Goal: Information Seeking & Learning: Learn about a topic

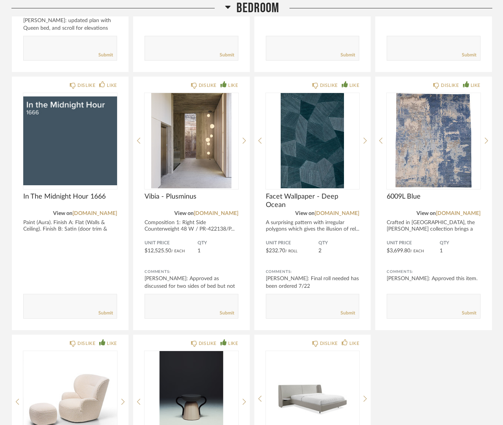
scroll to position [4579, 0]
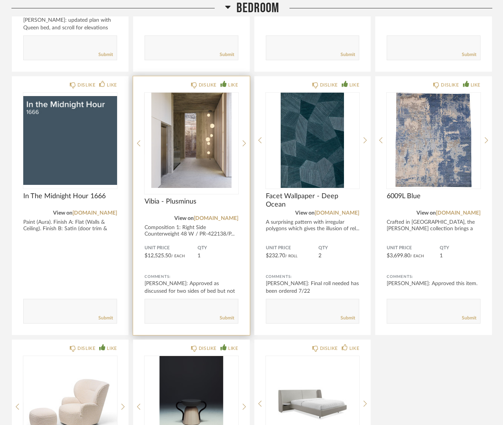
click at [170, 197] on span "Vibia - Plusminus" at bounding box center [191, 201] width 94 height 8
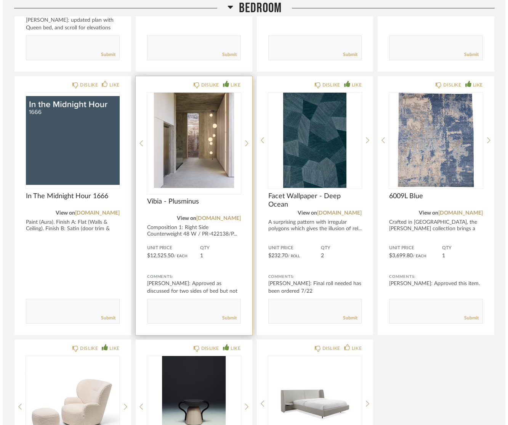
scroll to position [0, 0]
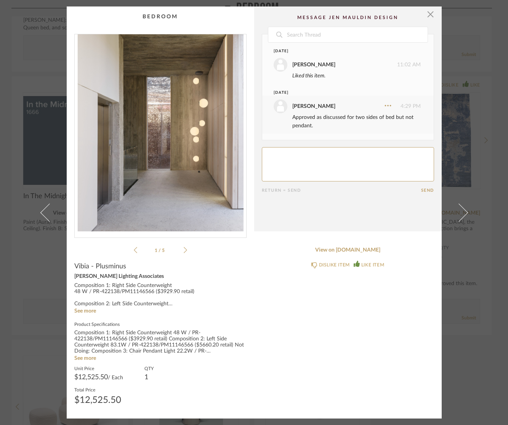
click at [184, 250] on icon at bounding box center [185, 250] width 3 height 7
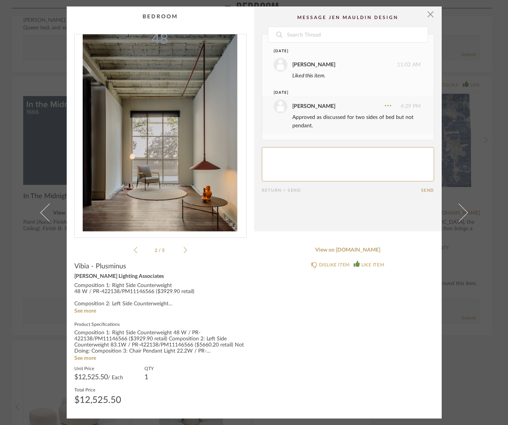
click at [184, 250] on icon at bounding box center [185, 250] width 3 height 7
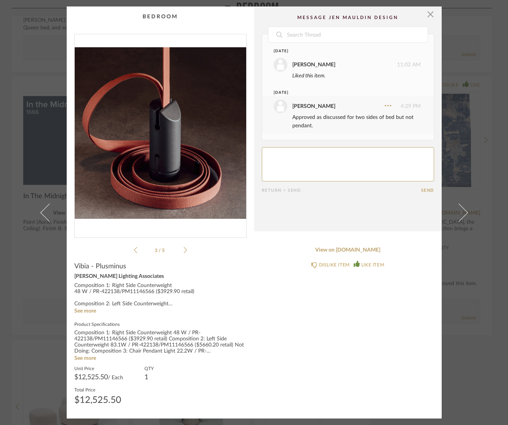
click at [184, 250] on icon at bounding box center [185, 250] width 3 height 7
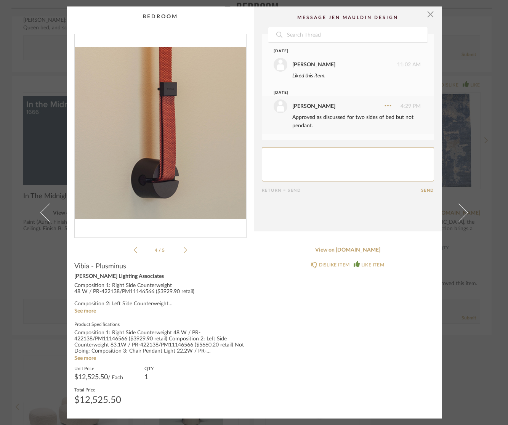
click at [184, 250] on icon at bounding box center [185, 250] width 3 height 7
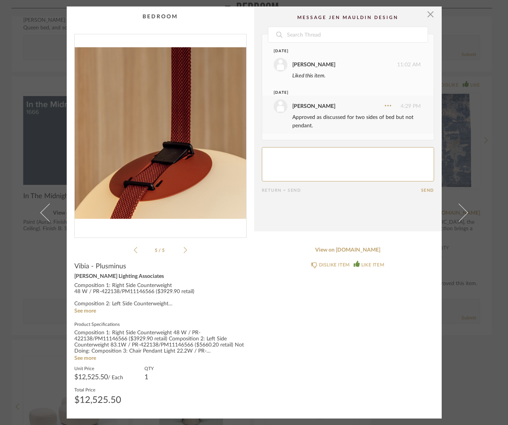
click at [184, 250] on icon at bounding box center [185, 250] width 3 height 7
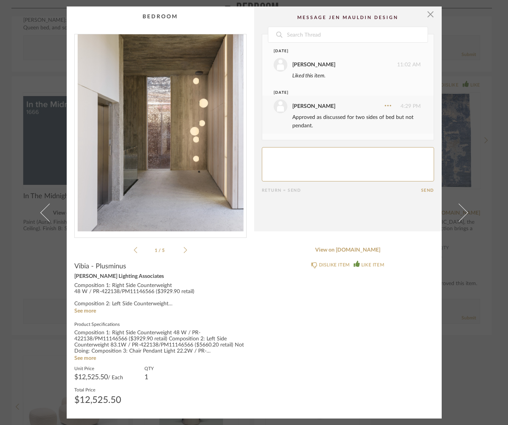
click at [184, 250] on icon at bounding box center [185, 250] width 3 height 7
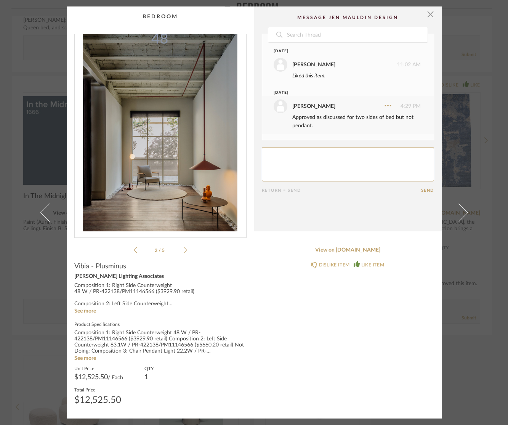
click at [184, 250] on icon at bounding box center [185, 250] width 3 height 7
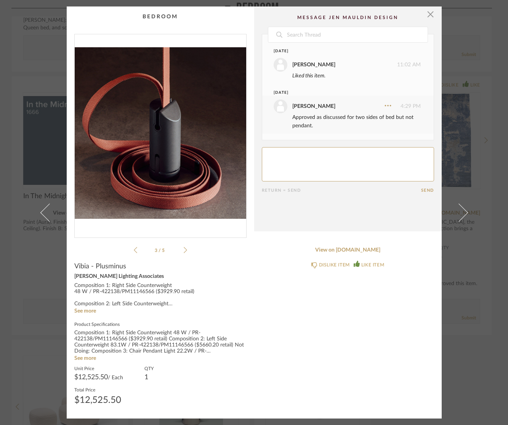
click at [184, 250] on icon at bounding box center [185, 250] width 3 height 7
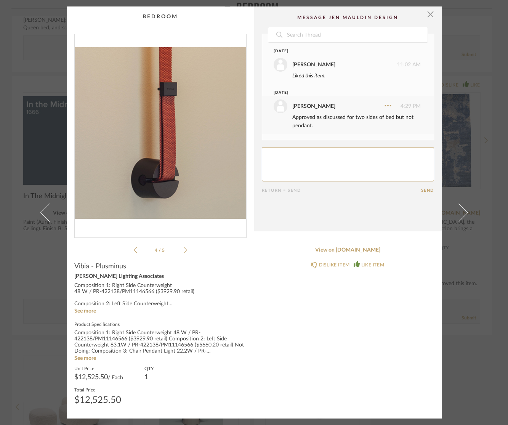
click at [184, 250] on icon at bounding box center [185, 250] width 3 height 7
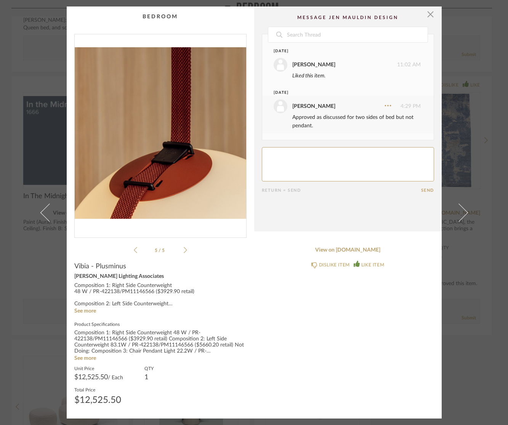
click at [184, 250] on icon at bounding box center [185, 250] width 3 height 7
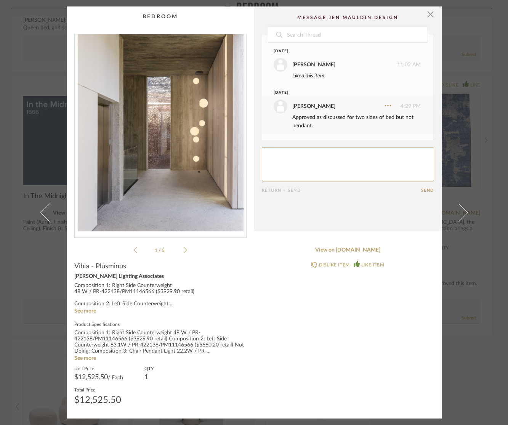
click at [184, 250] on icon at bounding box center [185, 250] width 3 height 7
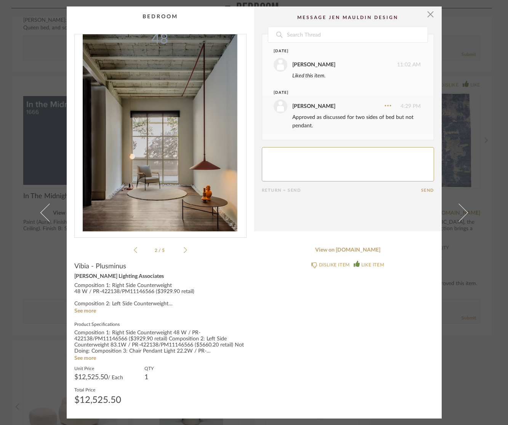
click at [184, 250] on icon at bounding box center [185, 250] width 3 height 7
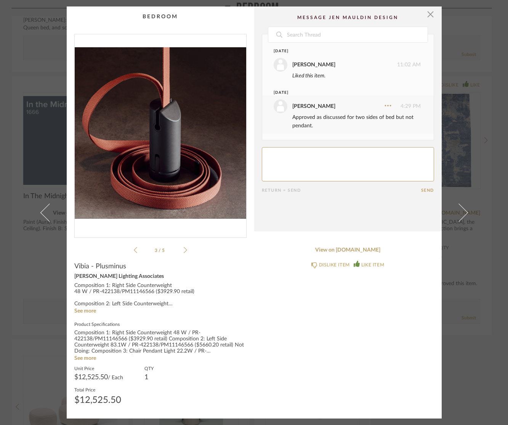
click at [184, 250] on icon at bounding box center [185, 250] width 3 height 7
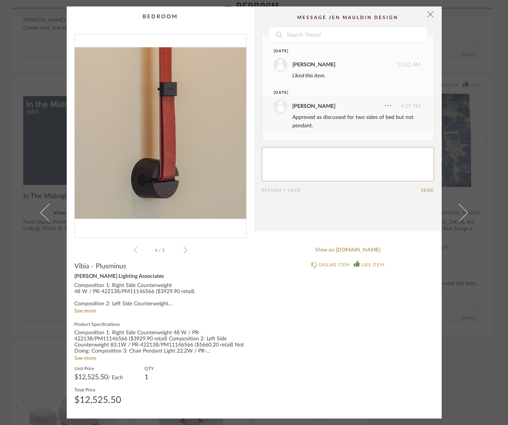
click at [184, 250] on icon at bounding box center [185, 250] width 3 height 7
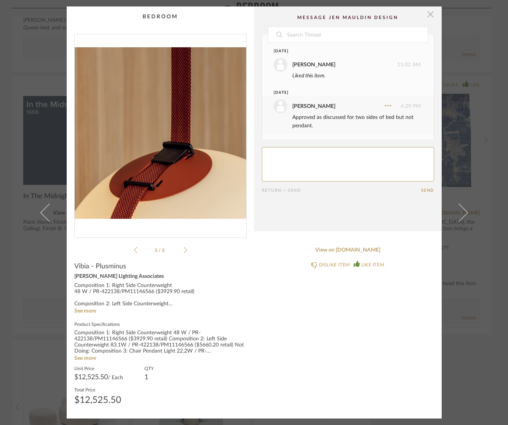
click at [426, 12] on span "button" at bounding box center [430, 13] width 15 height 15
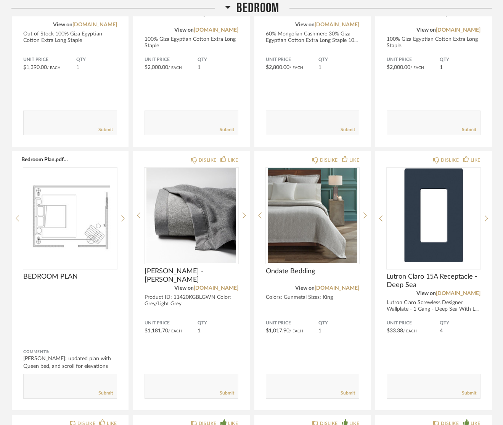
scroll to position [4236, 0]
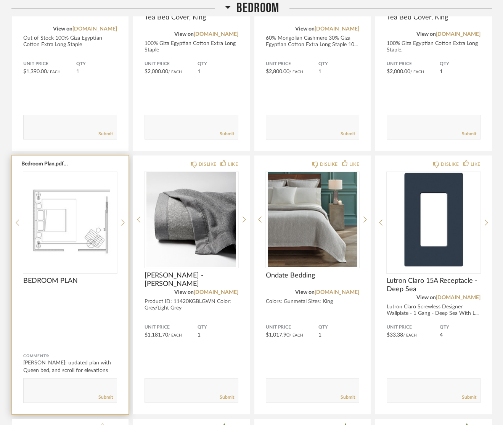
click at [66, 199] on img "0" at bounding box center [70, 219] width 94 height 95
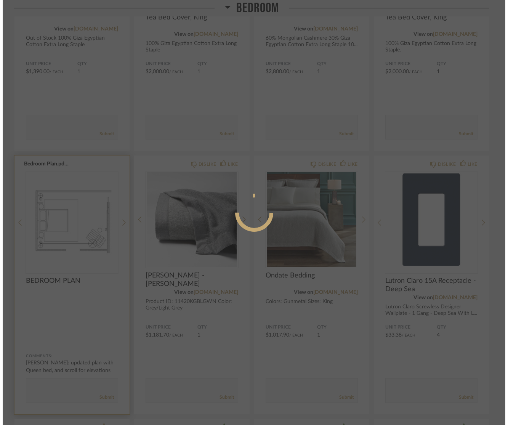
scroll to position [0, 0]
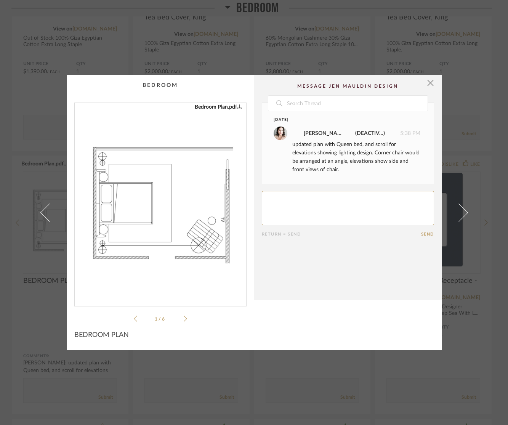
click at [184, 319] on icon at bounding box center [185, 318] width 3 height 7
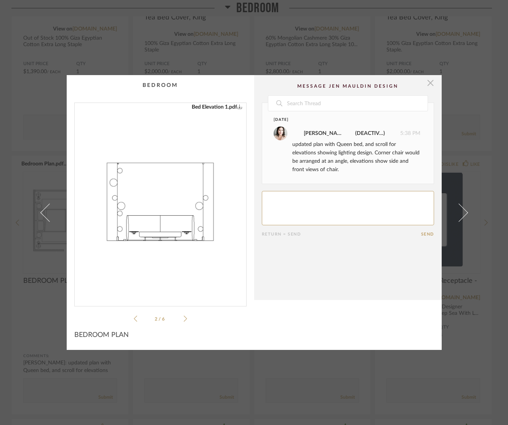
click at [428, 83] on span "button" at bounding box center [430, 82] width 15 height 15
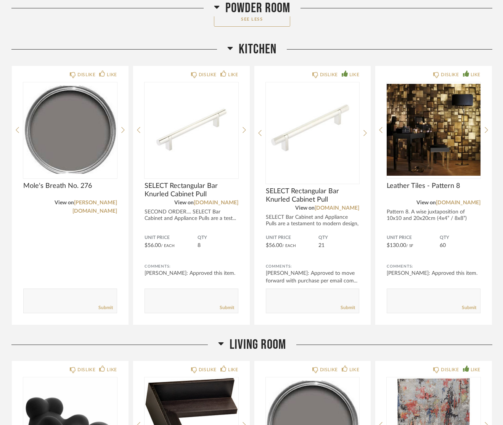
scroll to position [1257, 0]
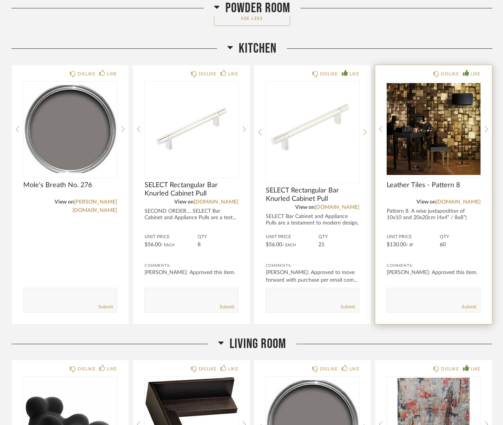
click at [407, 181] on span "Leather Tiles - Pattern 8" at bounding box center [433, 185] width 94 height 8
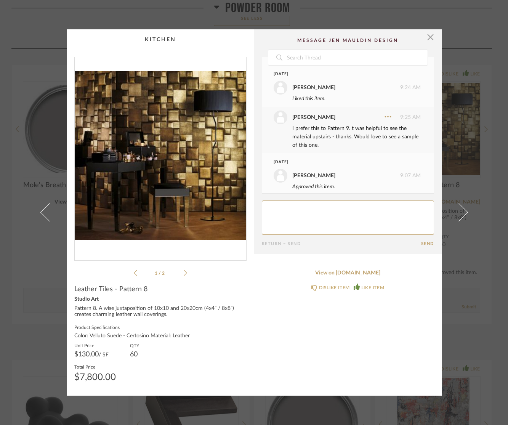
scroll to position [8, 0]
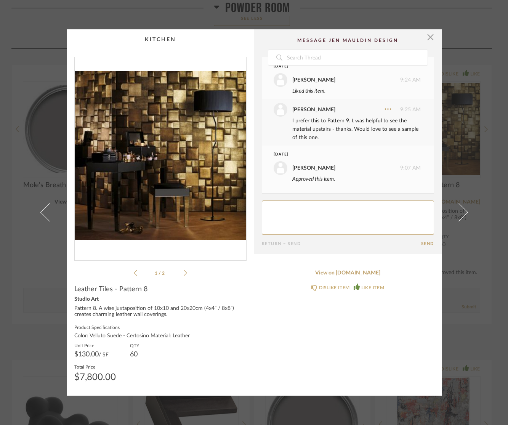
click at [184, 272] on icon at bounding box center [185, 272] width 3 height 7
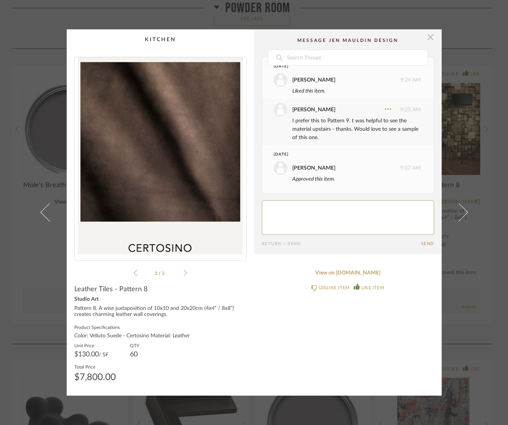
click at [426, 33] on span "button" at bounding box center [430, 36] width 15 height 15
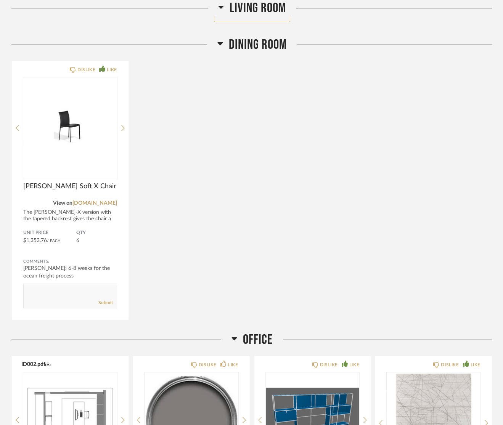
scroll to position [2400, 0]
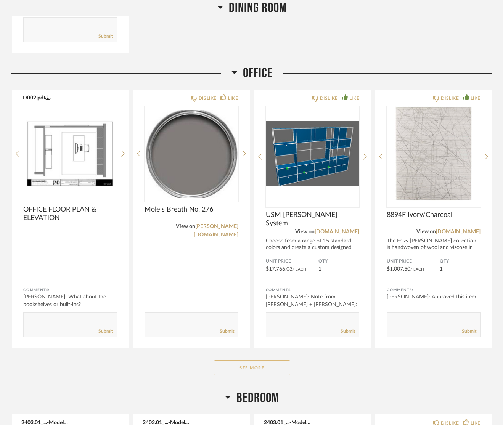
click at [268, 362] on button "See More" at bounding box center [252, 367] width 76 height 15
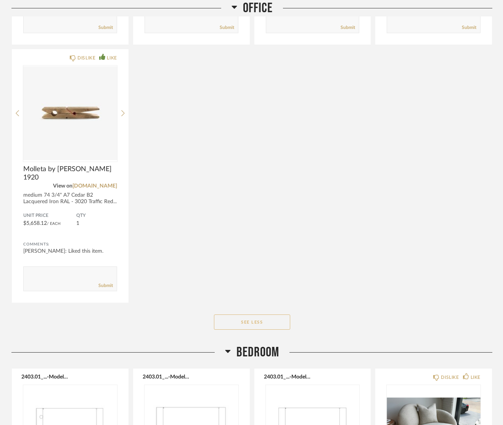
scroll to position [2705, 0]
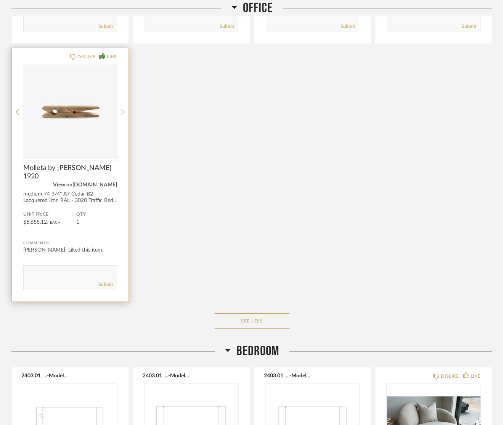
click at [104, 184] on link "[DOMAIN_NAME]" at bounding box center [94, 184] width 45 height 5
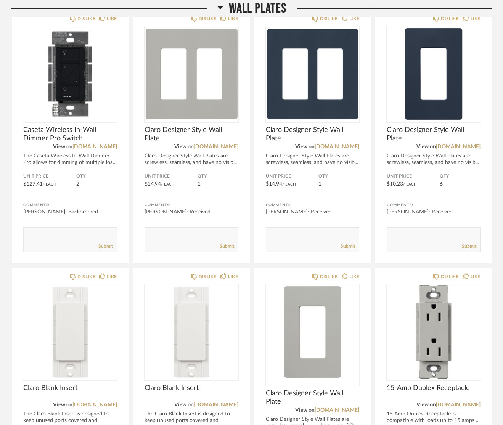
scroll to position [6239, 0]
